Goal: Complete application form: Complete application form

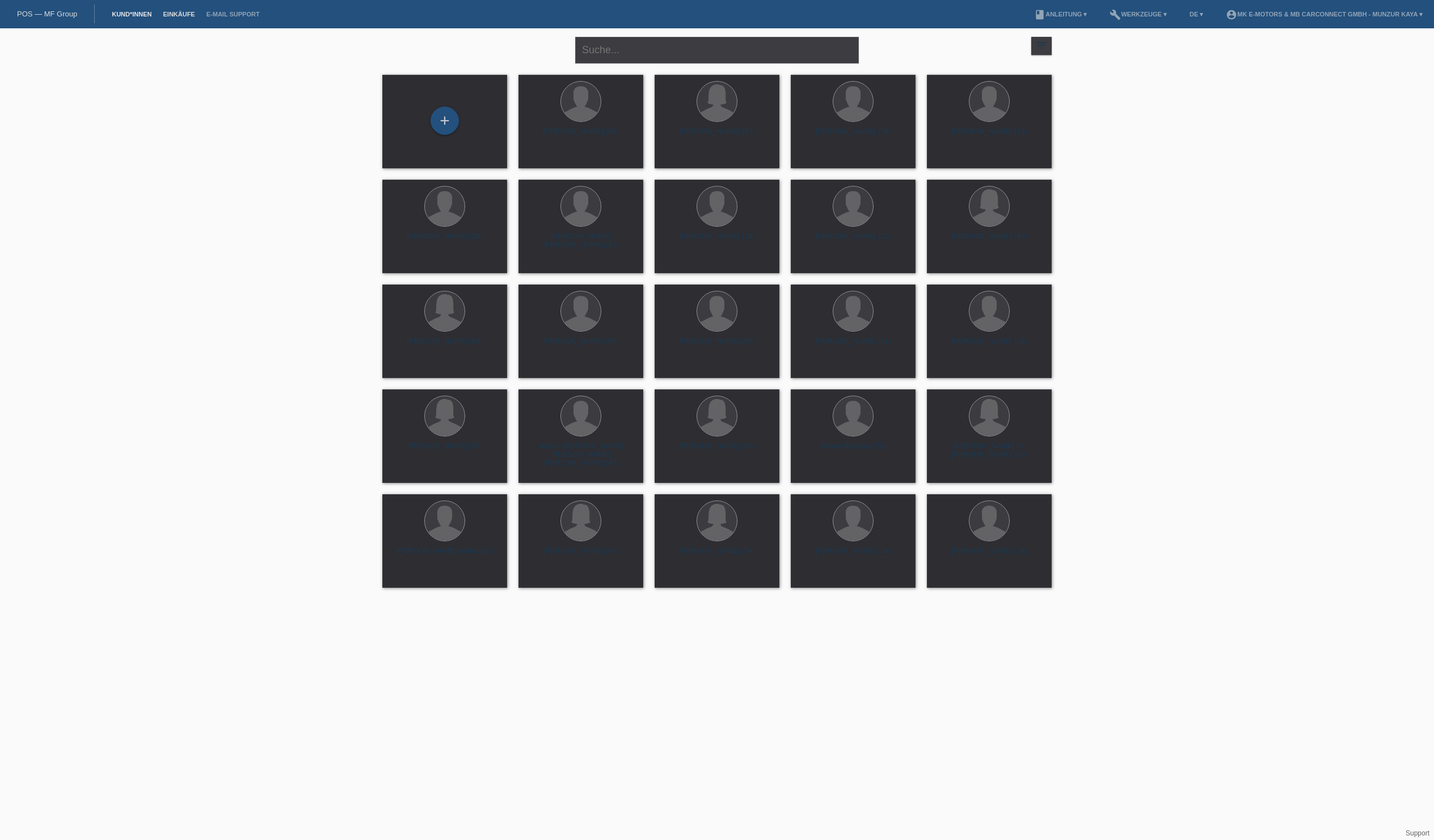
click at [200, 13] on link "Einkäufe" at bounding box center [179, 14] width 43 height 6
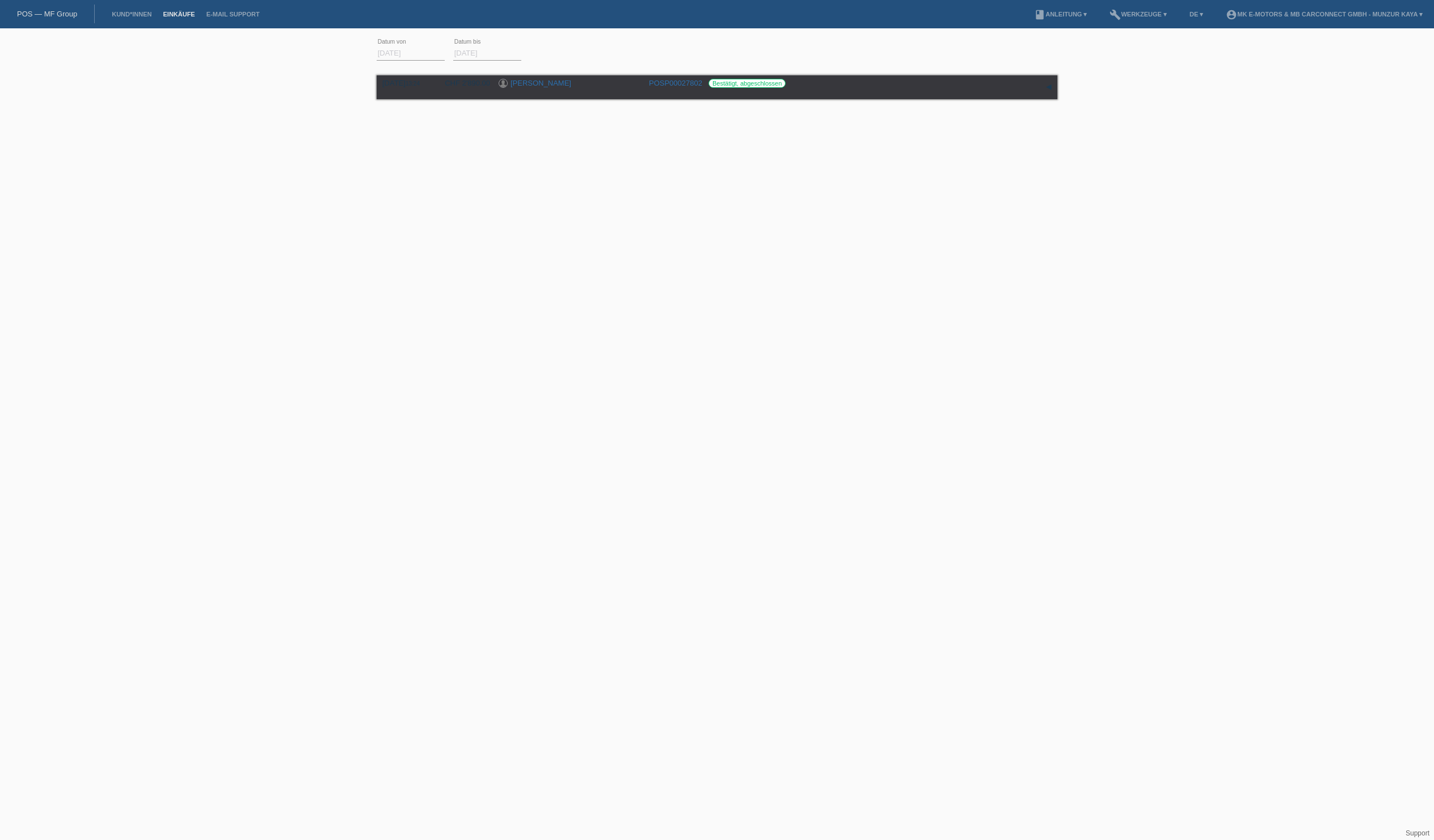
click at [54, 18] on link "POS — MF Group" at bounding box center [46, 14] width 60 height 9
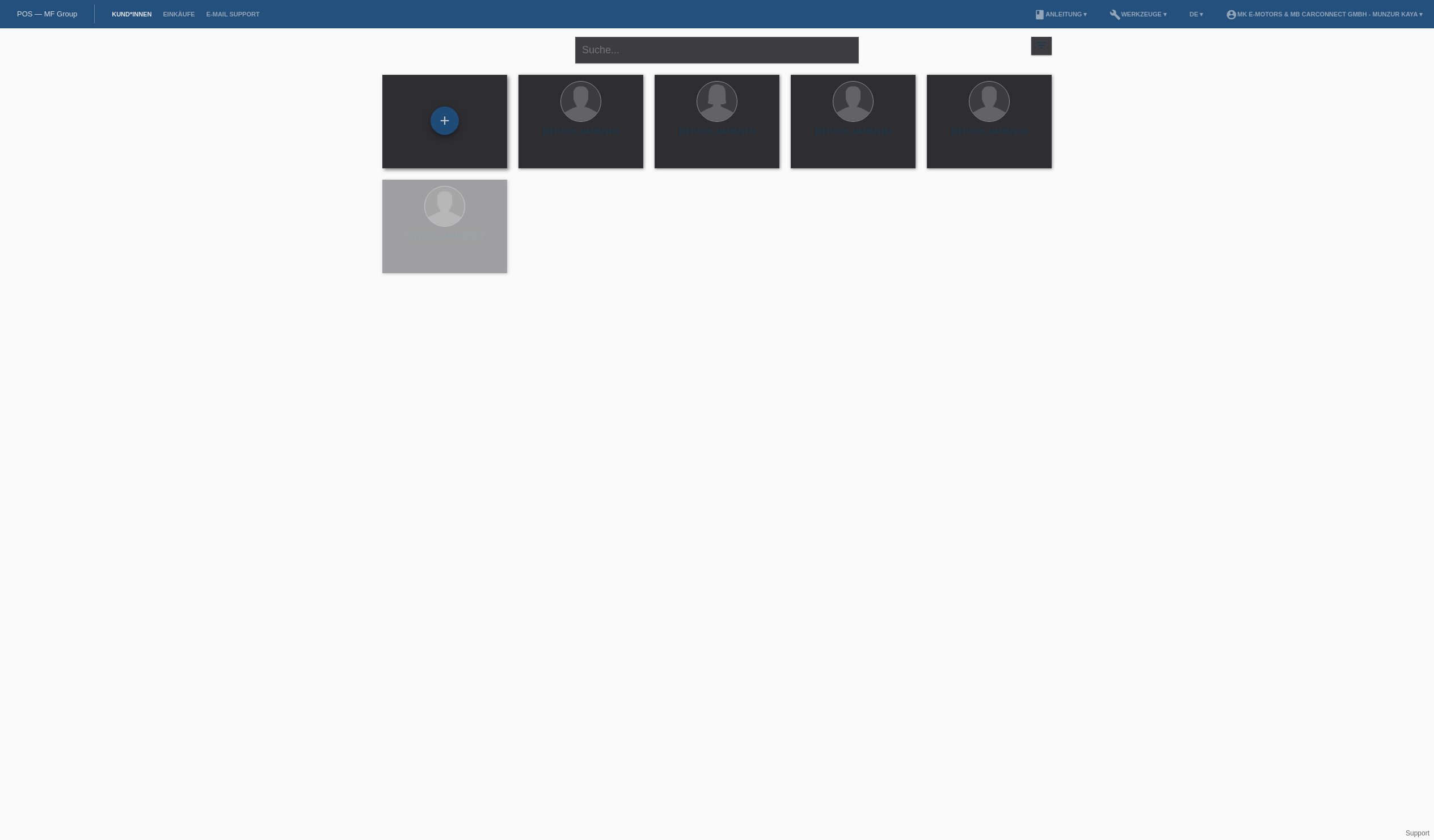
click at [453, 122] on div "+" at bounding box center [444, 120] width 28 height 28
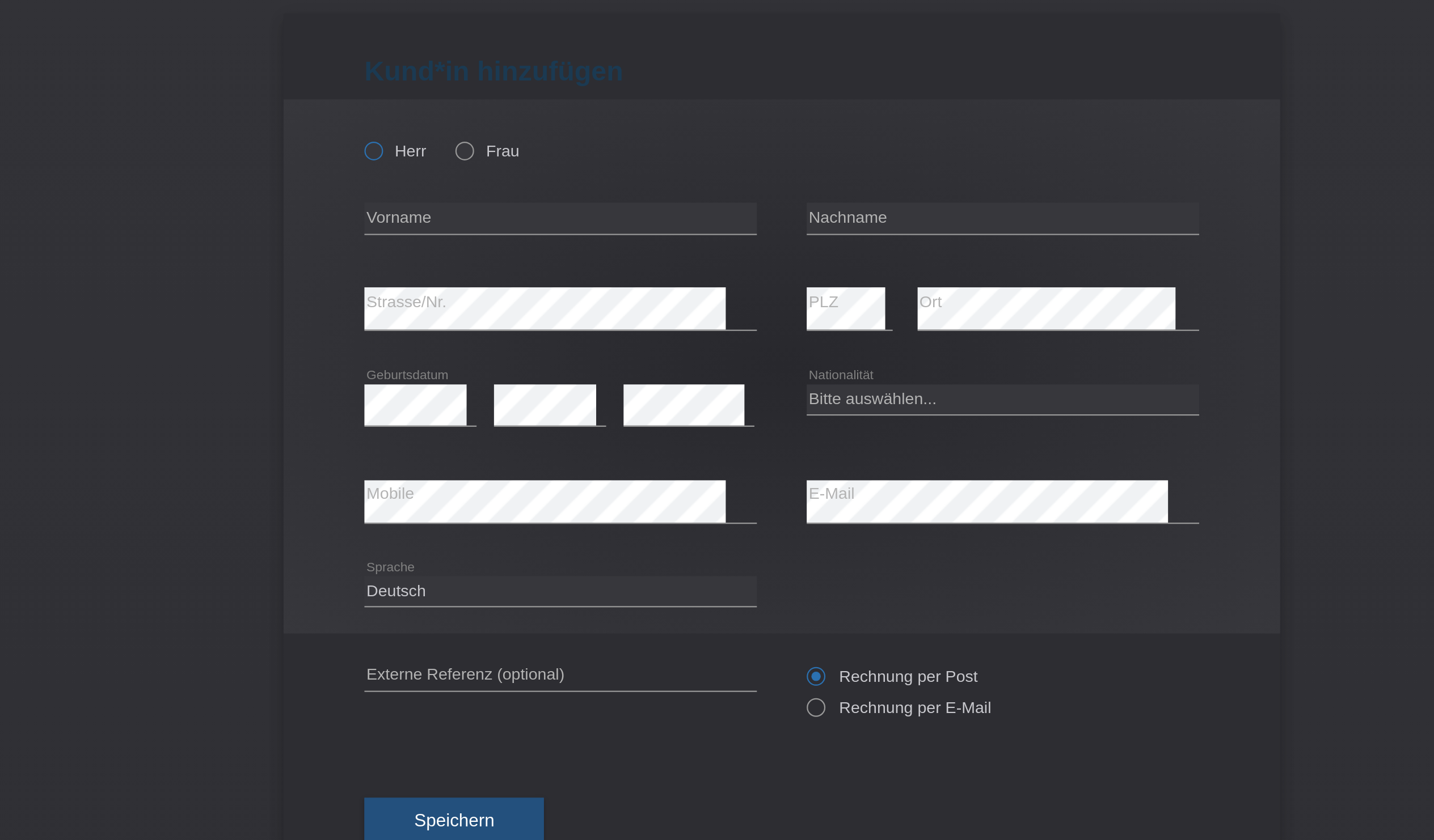
click at [526, 96] on icon at bounding box center [526, 96] width 0 height 0
click at [527, 98] on input "Herr" at bounding box center [530, 101] width 7 height 7
radio input "true"
click at [568, 98] on label "Frau" at bounding box center [582, 102] width 29 height 9
click at [568, 98] on input "Frau" at bounding box center [571, 101] width 7 height 7
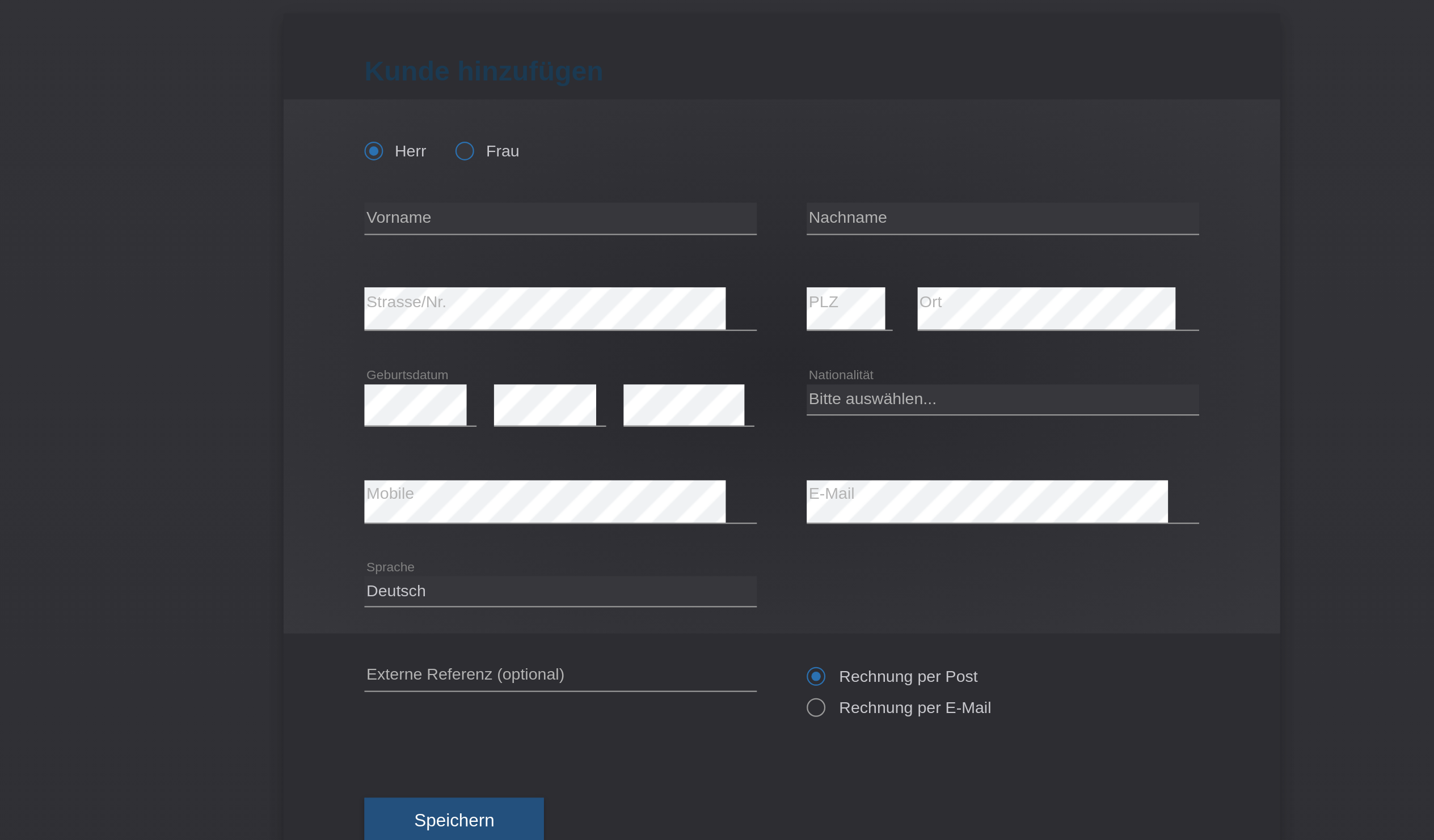
radio input "true"
click at [527, 135] on input "text" at bounding box center [616, 133] width 179 height 14
type input "[PERSON_NAME]"
click at [527, 135] on input "[PERSON_NAME]" at bounding box center [616, 133] width 179 height 14
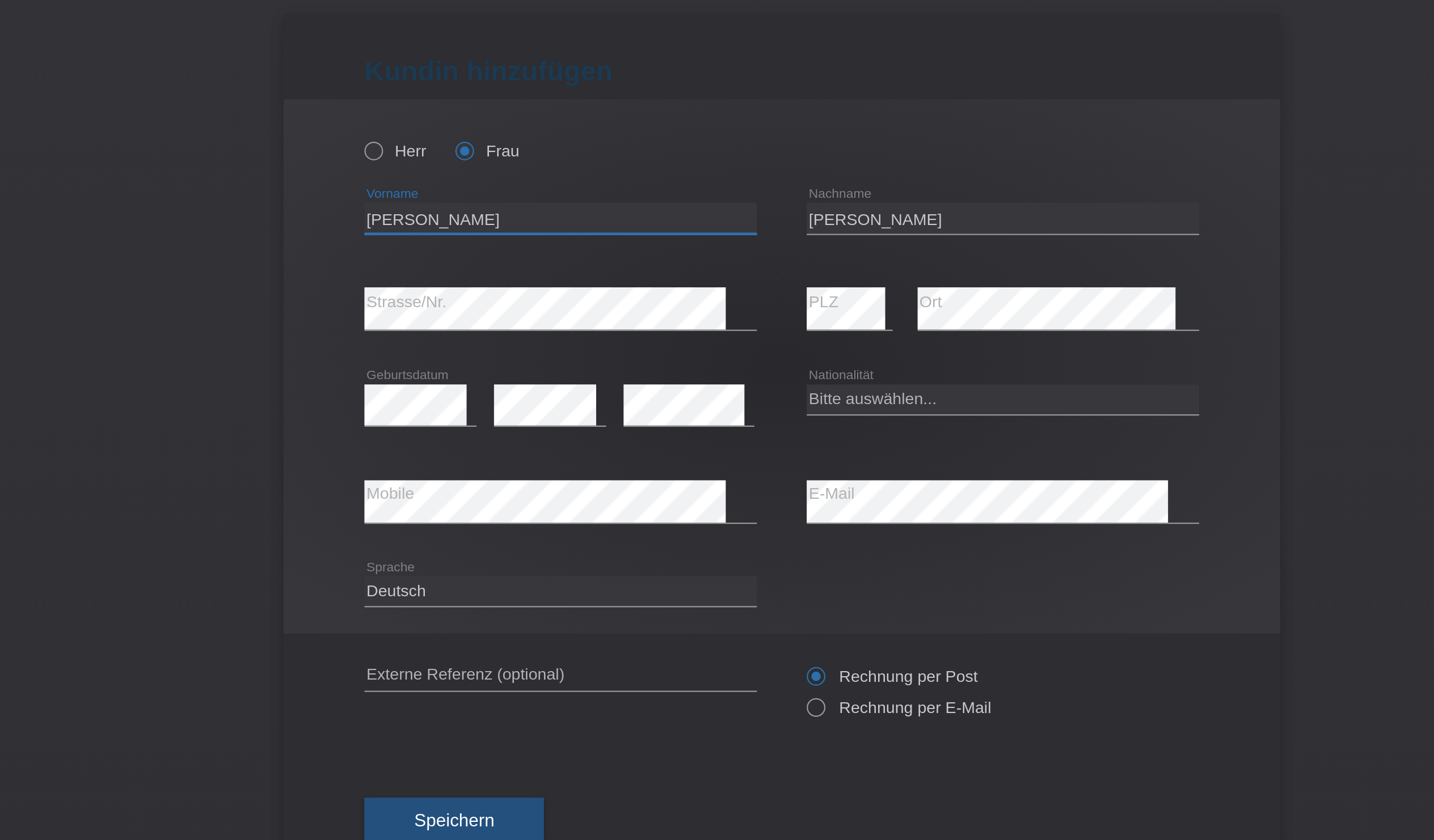
type input "[PERSON_NAME]"
select select "CH"
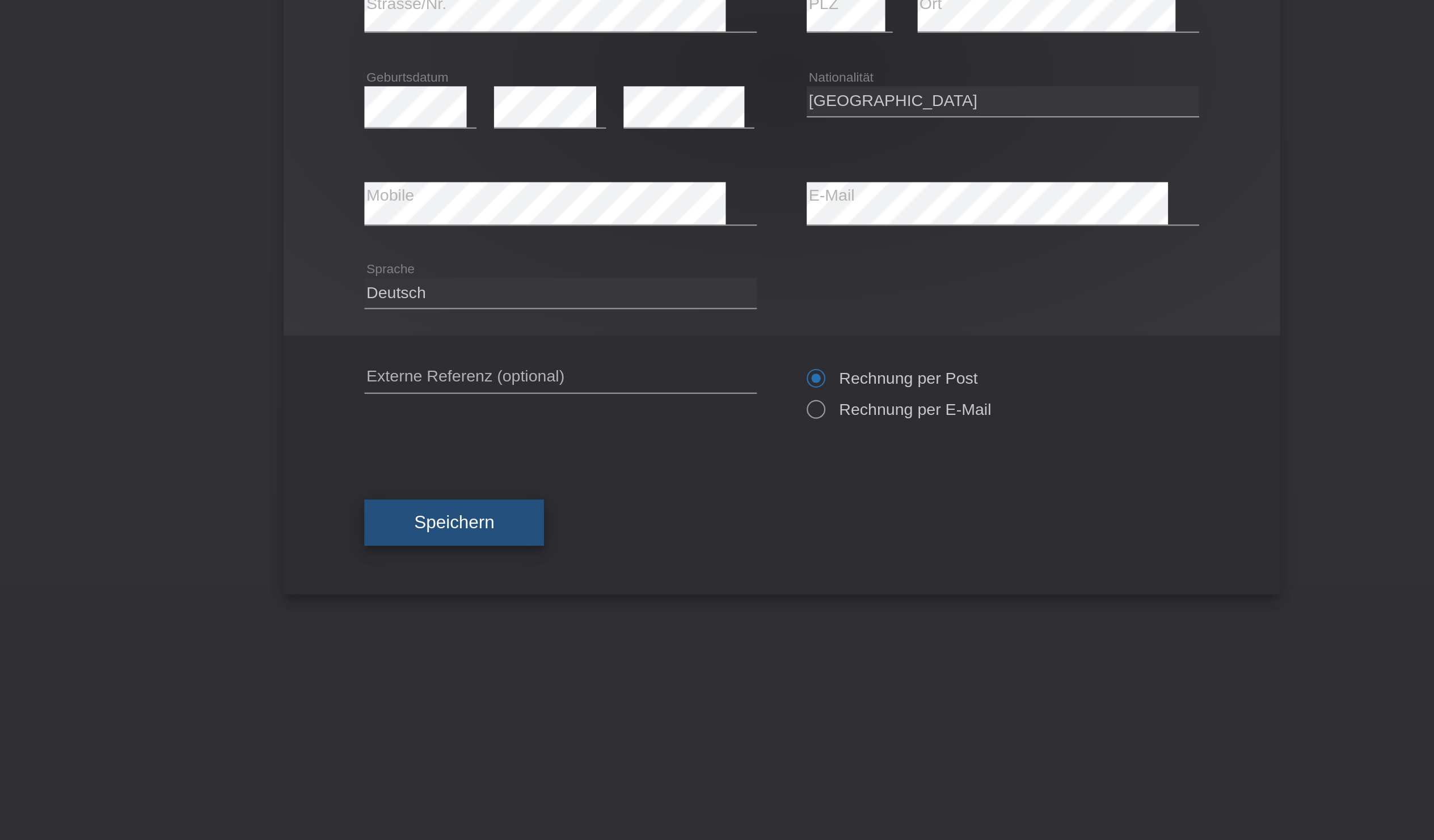
click at [527, 397] on button "Speichern" at bounding box center [568, 408] width 82 height 22
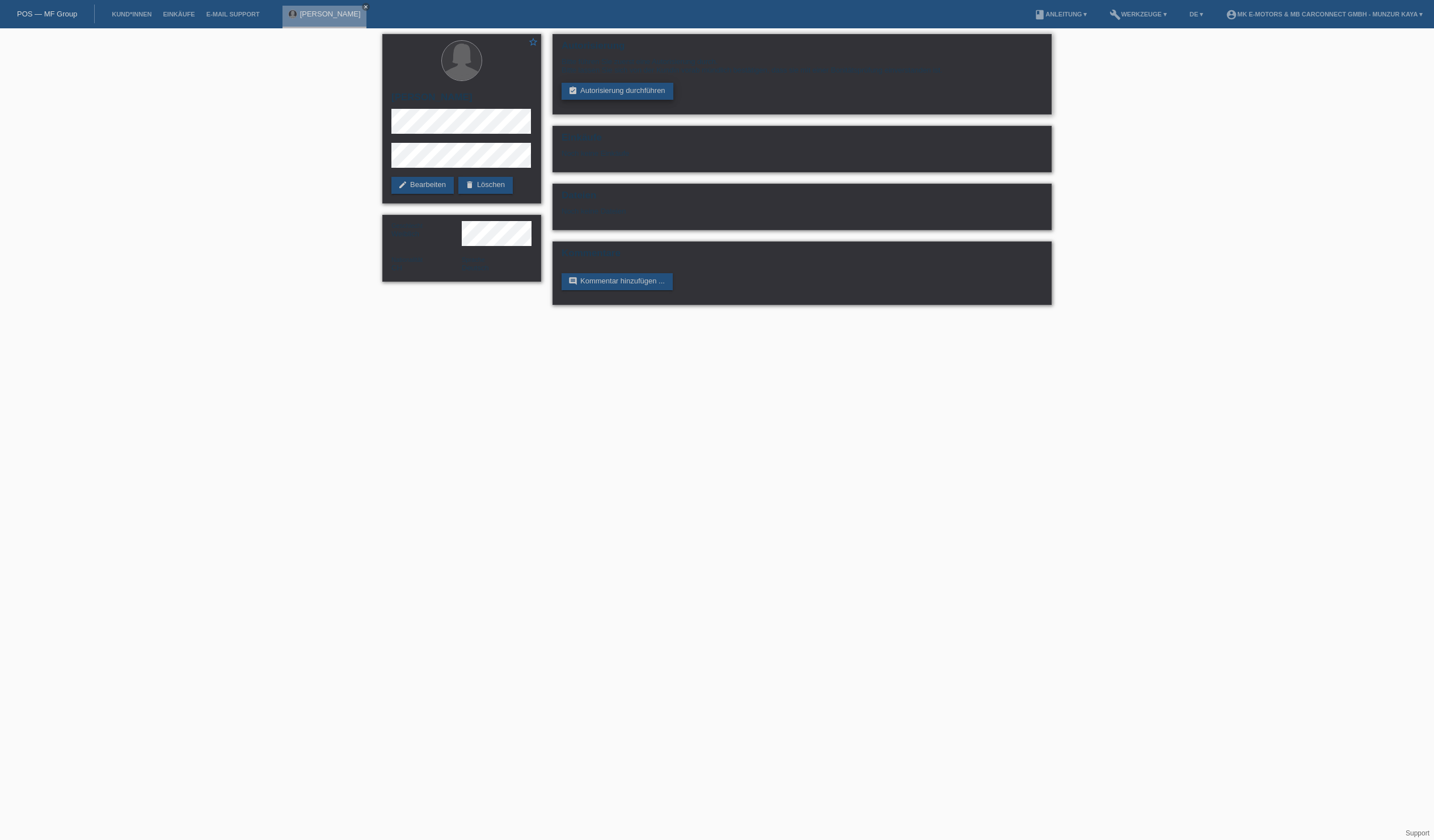
click at [607, 100] on link "assignment_turned_in Autorisierung durchführen" at bounding box center [617, 90] width 111 height 17
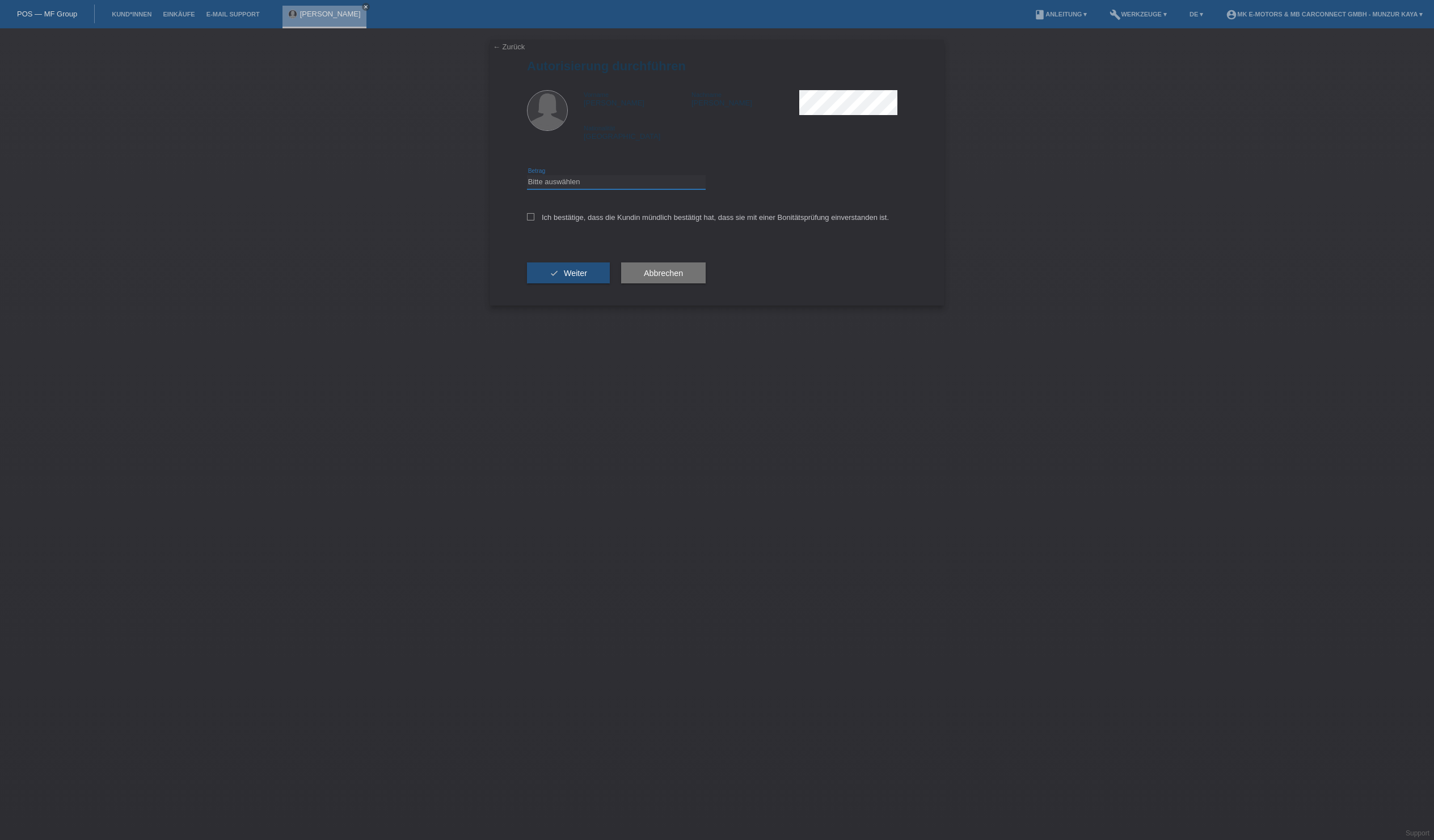
select select "3"
click at [548, 240] on div "Ich bestätige, dass die Kundin mündlich bestätigt hat, dass sie mit einer Bonit…" at bounding box center [717, 221] width 380 height 38
click at [534, 220] on icon at bounding box center [530, 216] width 7 height 7
click at [534, 220] on input "Ich bestätige, dass die Kundin mündlich bestätigt hat, dass sie mit einer Bonit…" at bounding box center [530, 216] width 7 height 7
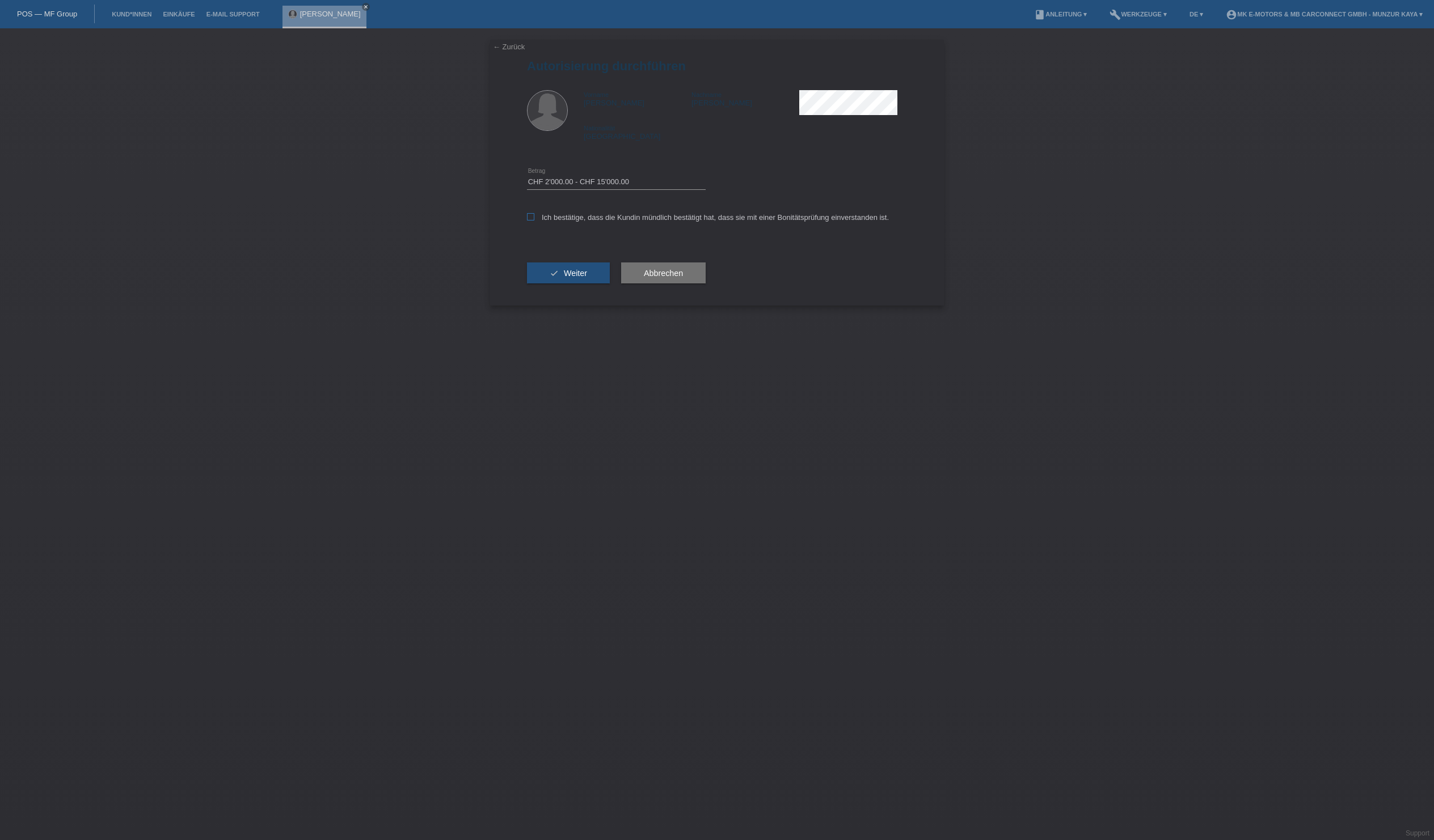
checkbox input "true"
click at [584, 284] on button "check Weiter" at bounding box center [568, 273] width 83 height 22
